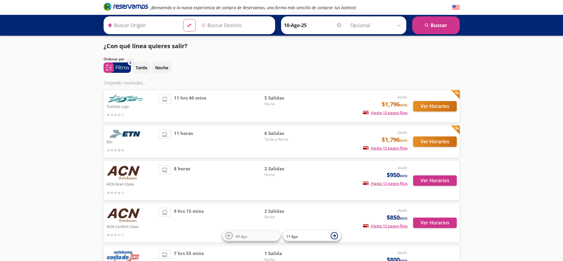
type input "[GEOGRAPHIC_DATA], [GEOGRAPHIC_DATA]"
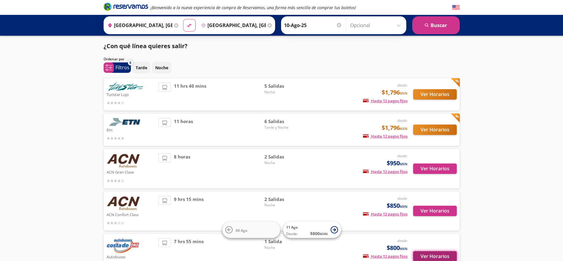
click at [434, 255] on button "Ver Horarios" at bounding box center [435, 256] width 44 height 10
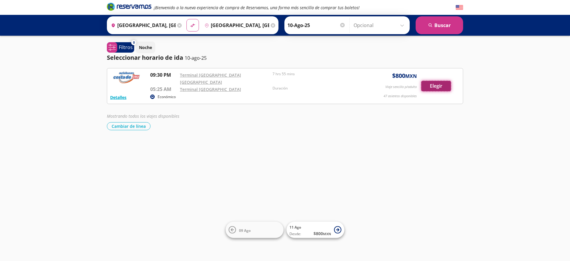
click at [438, 83] on button "Elegir" at bounding box center [436, 86] width 30 height 10
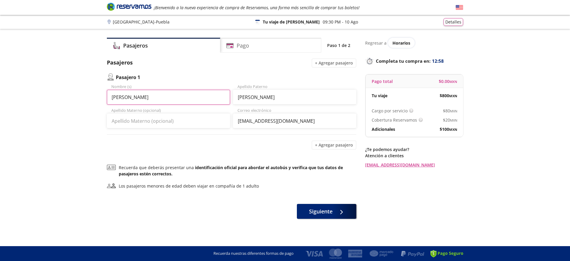
click at [166, 94] on input "[PERSON_NAME]" at bounding box center [168, 97] width 123 height 15
click at [166, 93] on input "[PERSON_NAME]" at bounding box center [168, 97] width 123 height 15
paste input "[PERSON_NAME]"
drag, startPoint x: 132, startPoint y: 99, endPoint x: 254, endPoint y: 99, distance: 122.0
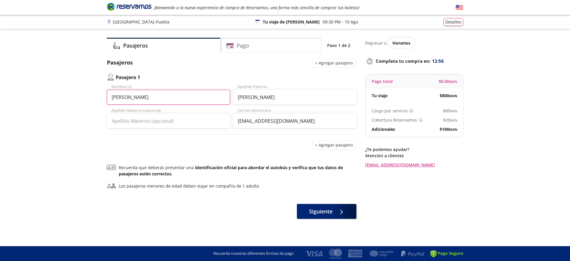
click at [250, 99] on div "[PERSON_NAME] Nombre (s) [PERSON_NAME] [PERSON_NAME]" at bounding box center [231, 94] width 249 height 21
type input "[PERSON_NAME]"
click at [264, 98] on input "[PERSON_NAME]" at bounding box center [294, 97] width 123 height 15
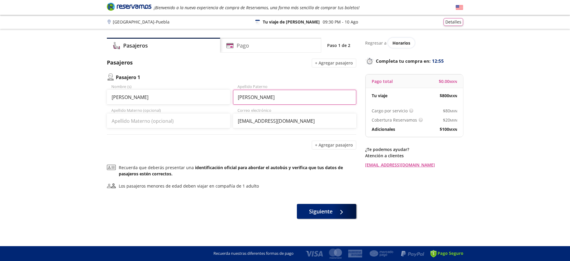
paste input "[PERSON_NAME]"
click at [237, 95] on input "[PERSON_NAME]" at bounding box center [294, 97] width 123 height 15
type input "[PERSON_NAME]"
click at [185, 92] on input "[PERSON_NAME]" at bounding box center [168, 97] width 123 height 15
click at [253, 124] on input "[EMAIL_ADDRESS][DOMAIN_NAME]" at bounding box center [294, 120] width 123 height 15
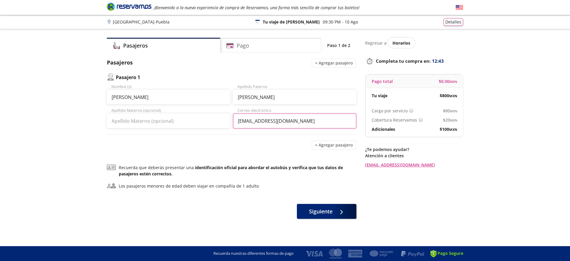
click at [253, 124] on input "[EMAIL_ADDRESS][DOMAIN_NAME]" at bounding box center [294, 120] width 123 height 15
paste input "jaquelinegarciarodriguez"
type input "[EMAIL_ADDRESS][DOMAIN_NAME]"
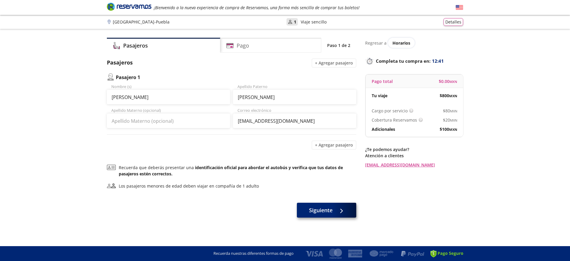
click at [329, 218] on div "Siguiente" at bounding box center [231, 211] width 249 height 15
click at [330, 211] on span "Siguiente" at bounding box center [320, 210] width 23 height 8
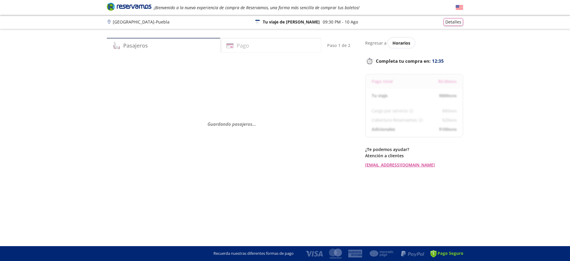
select select "MX"
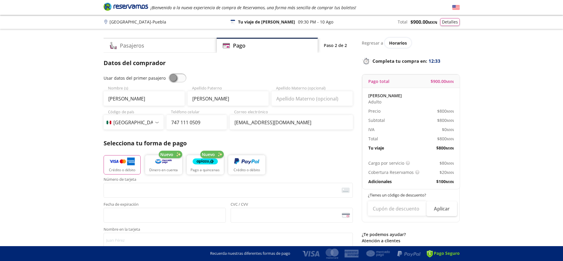
click at [171, 78] on span at bounding box center [178, 77] width 18 height 9
click at [169, 73] on input "checkbox" at bounding box center [169, 73] width 0 height 0
type input "[PERSON_NAME]"
type input "[EMAIL_ADDRESS][DOMAIN_NAME]"
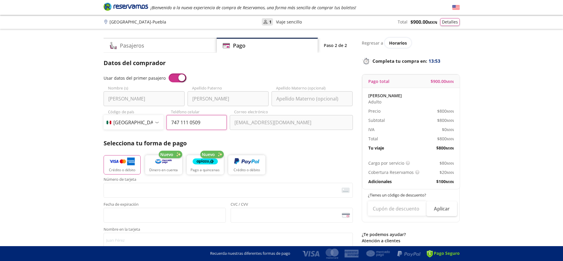
click at [176, 128] on input "747 111 0509" at bounding box center [196, 122] width 60 height 15
paste input "[PHONE_NUMBER]"
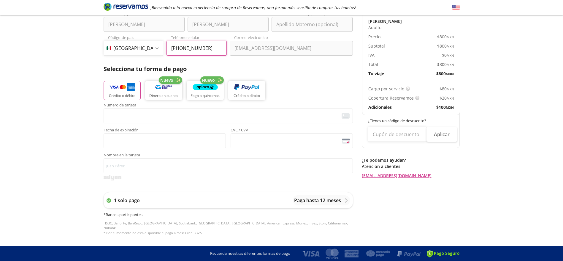
scroll to position [215, 0]
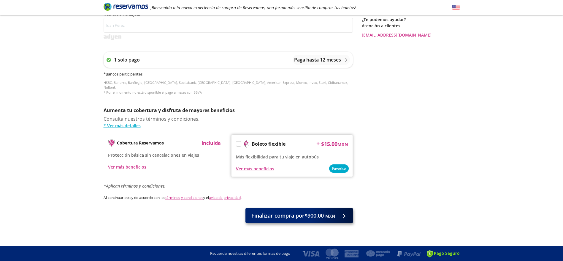
type input "[PHONE_NUMBER]"
click at [305, 211] on span "Finalizar compra por $900.00 MXN" at bounding box center [293, 215] width 84 height 8
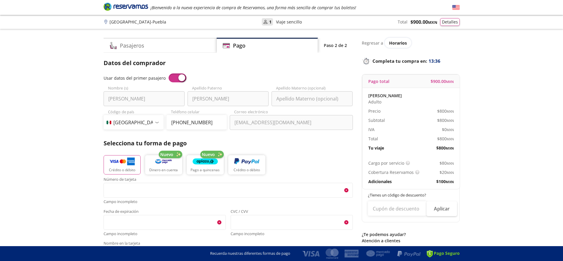
scroll to position [248, 0]
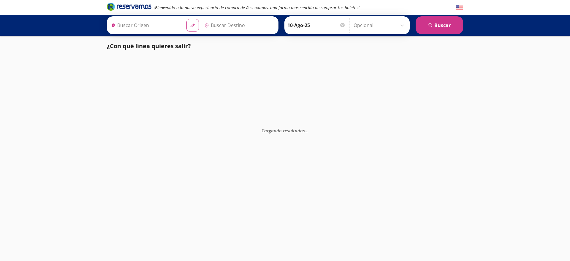
type input "Ciudad de México, Distrito Federal"
type input "León, Guanajuato"
